Goal: Find specific page/section: Find specific page/section

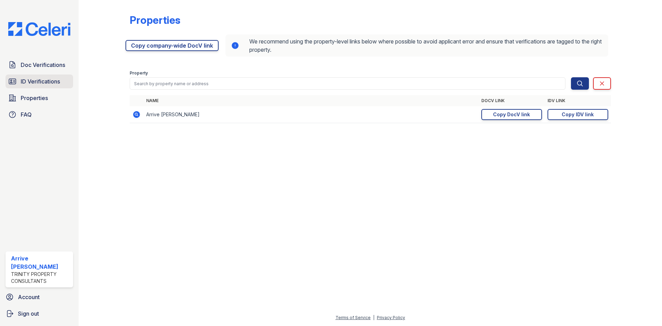
click at [46, 82] on span "ID Verifications" at bounding box center [40, 81] width 39 height 8
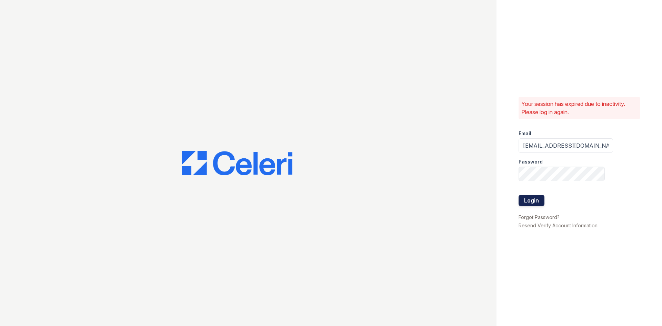
click at [533, 201] on button "Login" at bounding box center [532, 200] width 26 height 11
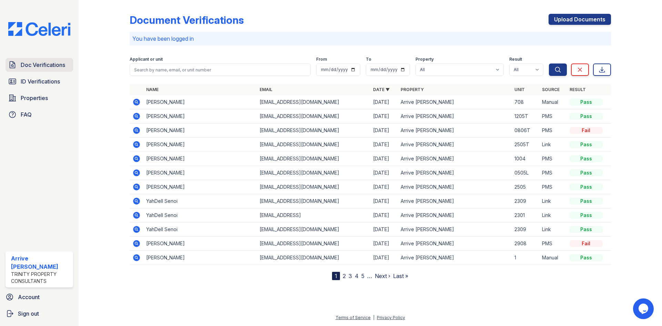
click at [52, 64] on span "Doc Verifications" at bounding box center [43, 65] width 45 height 8
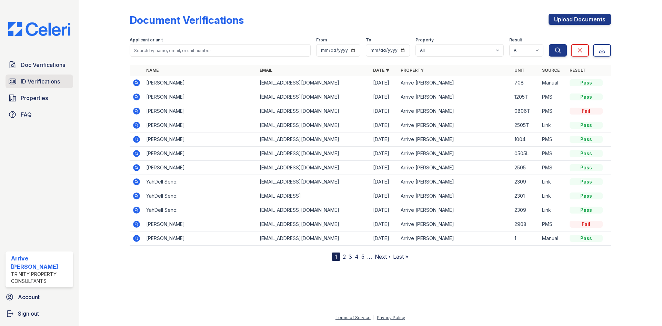
click at [46, 82] on span "ID Verifications" at bounding box center [40, 81] width 39 height 8
